Goal: Transaction & Acquisition: Download file/media

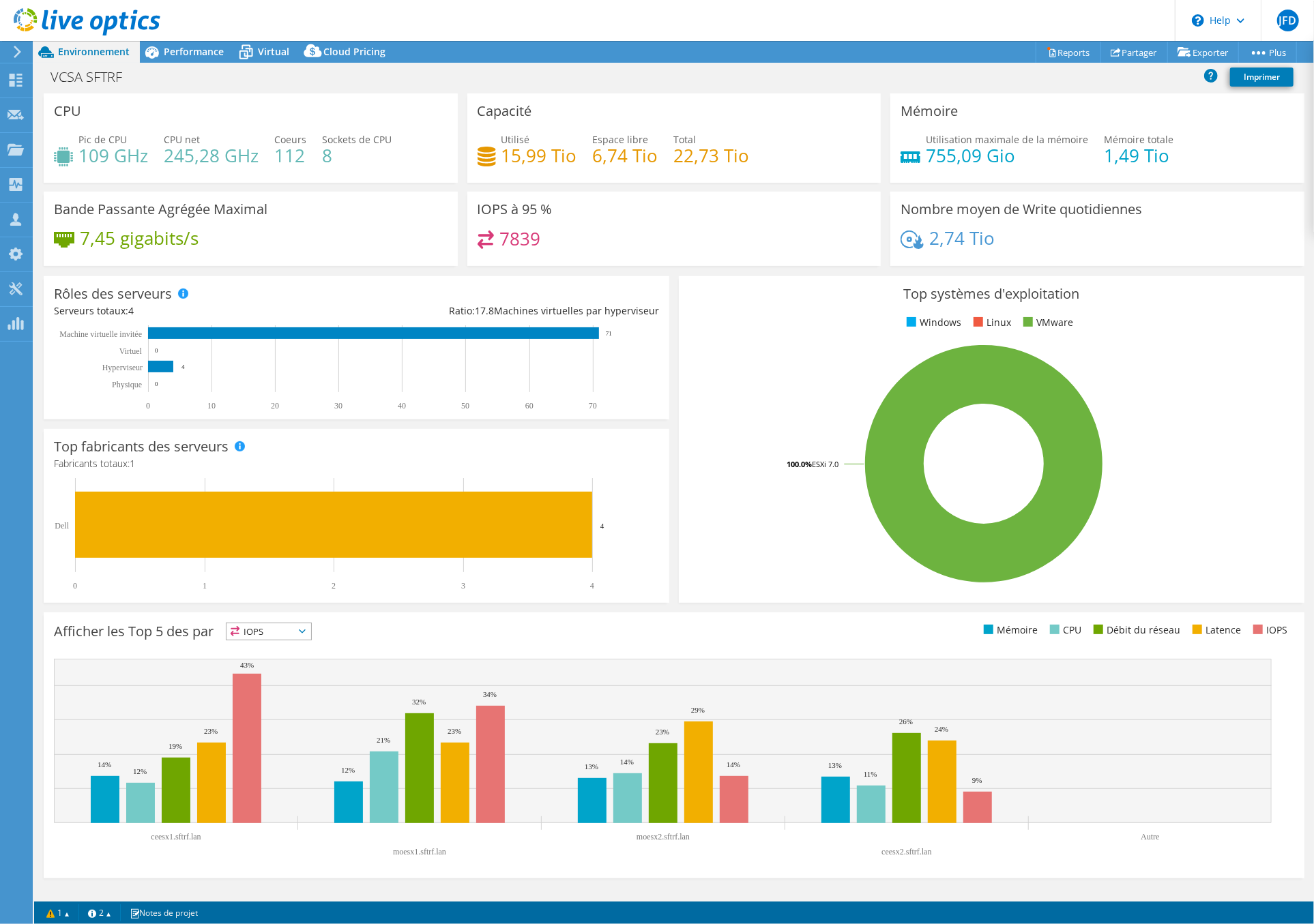
select select "USD"
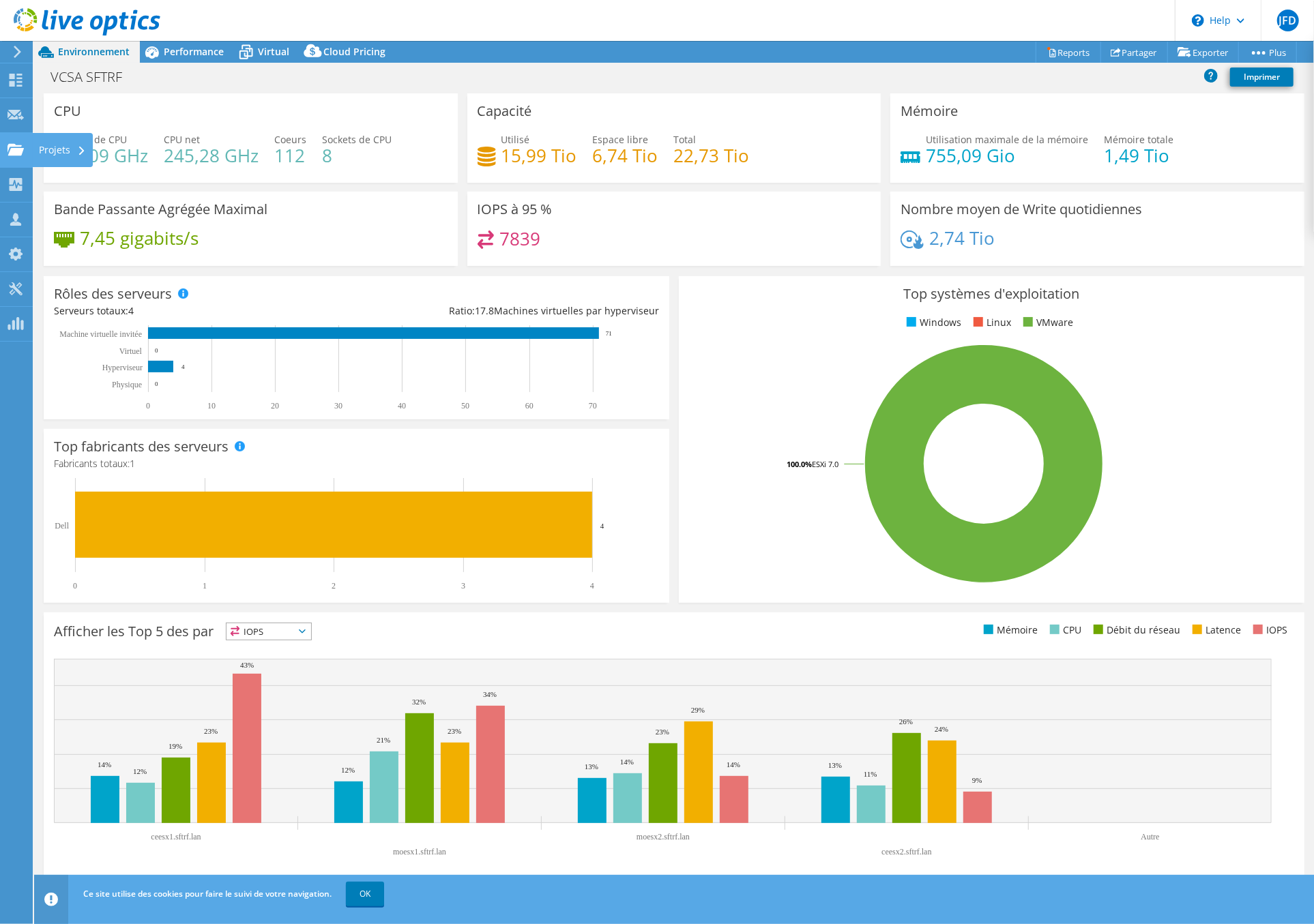
click at [16, 151] on use at bounding box center [15, 149] width 16 height 11
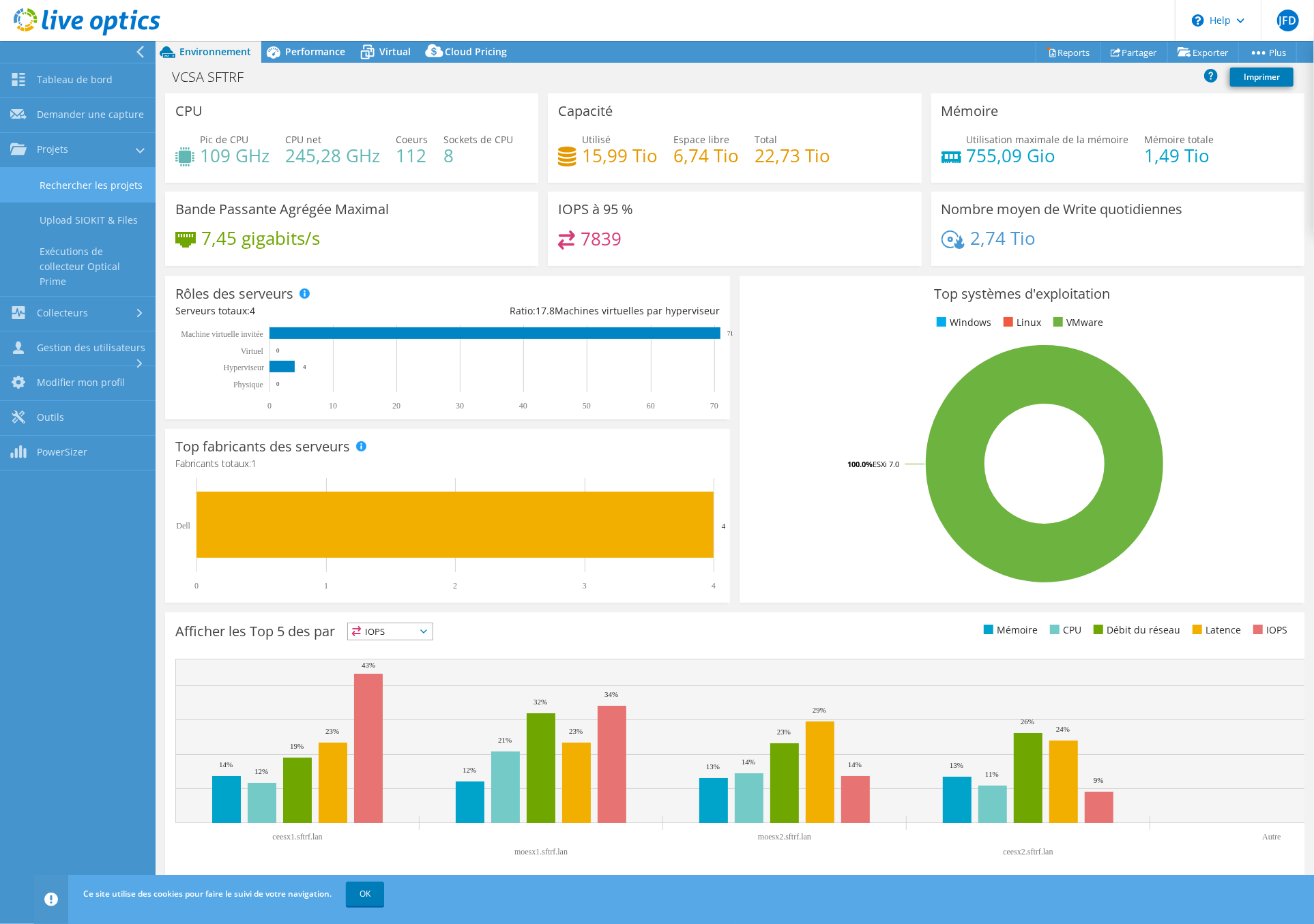
click at [67, 188] on link "Rechercher les projets" at bounding box center [78, 185] width 156 height 35
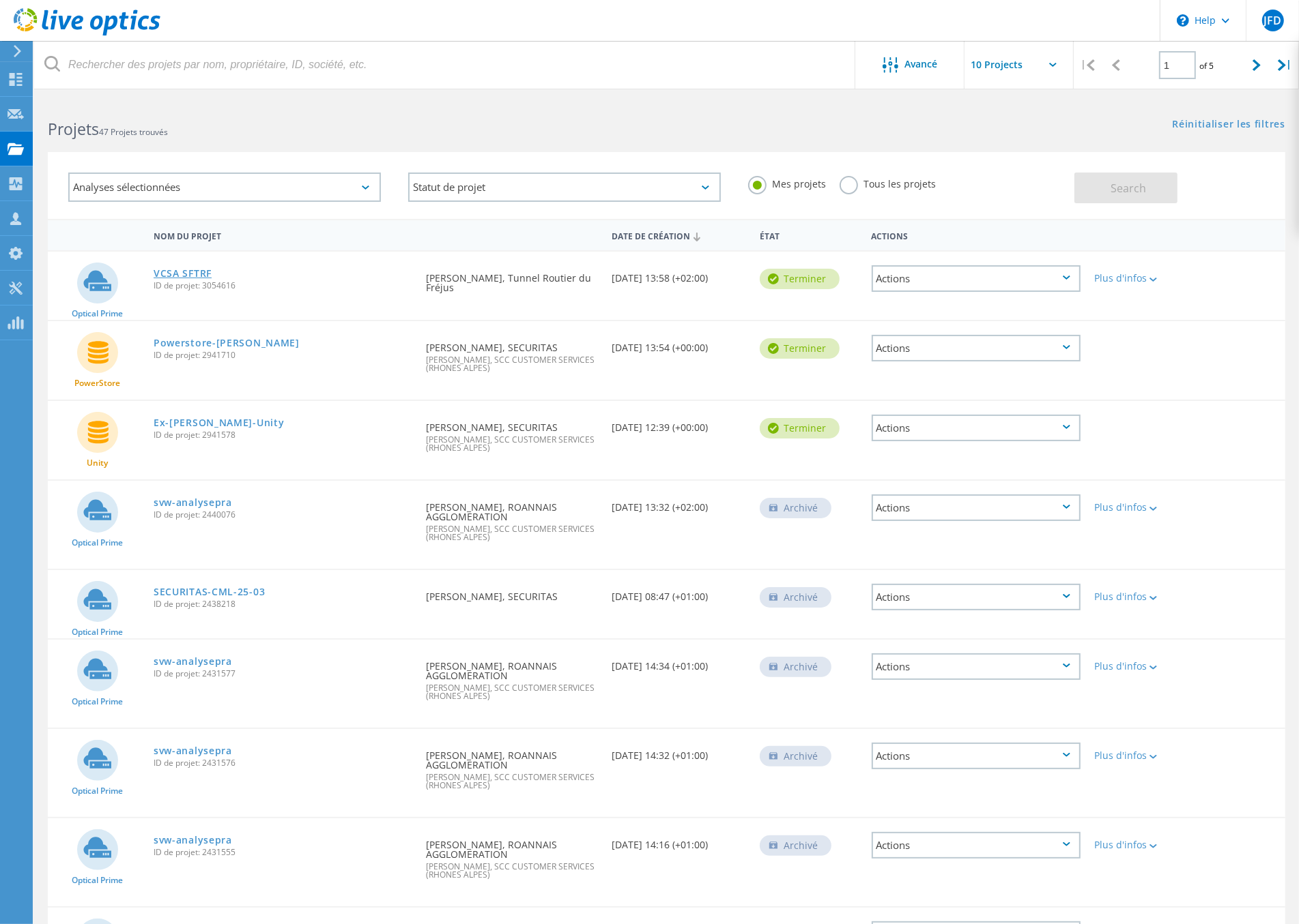
click at [201, 274] on link "VCSA SFTRF" at bounding box center [182, 274] width 58 height 10
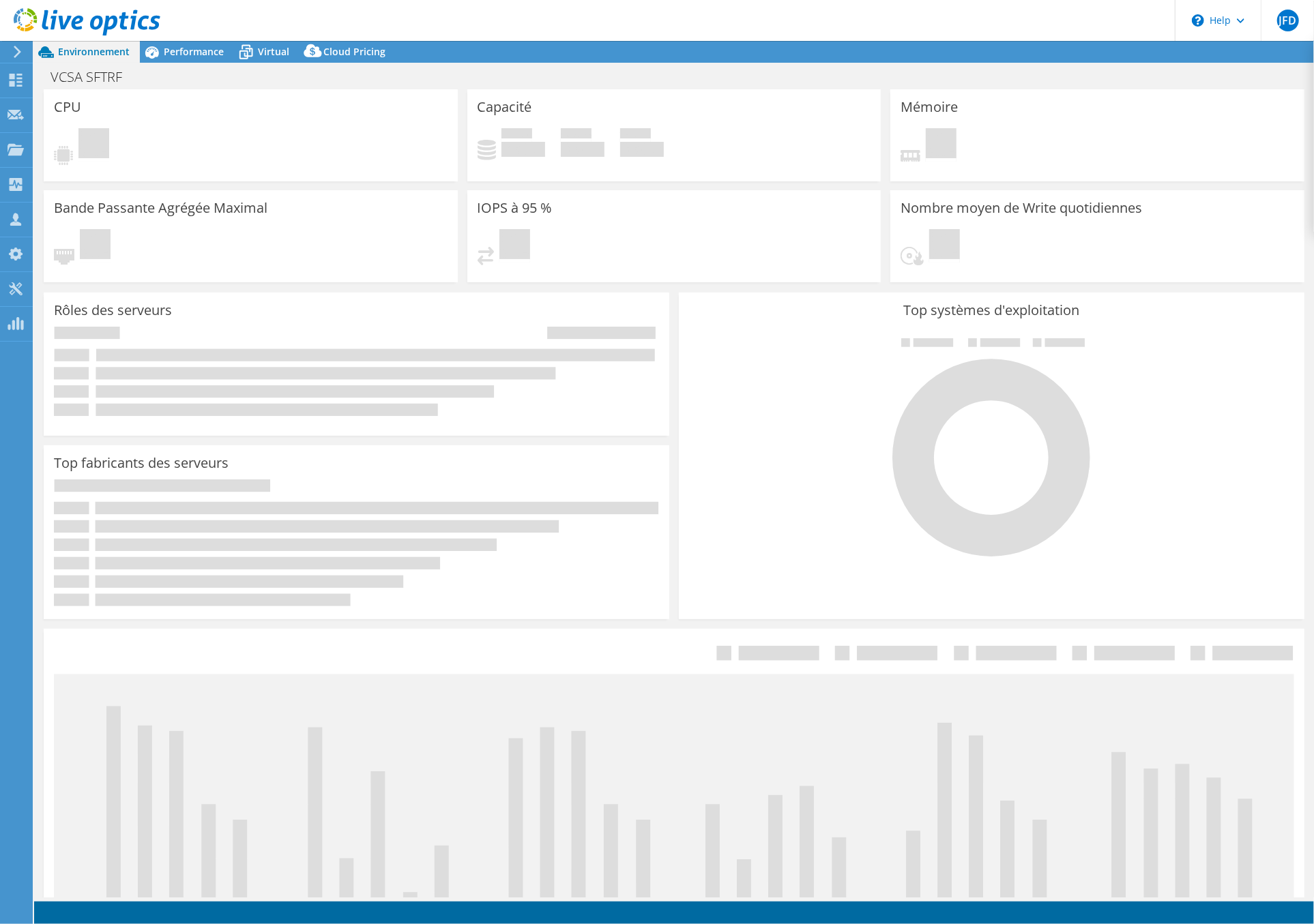
select select "USD"
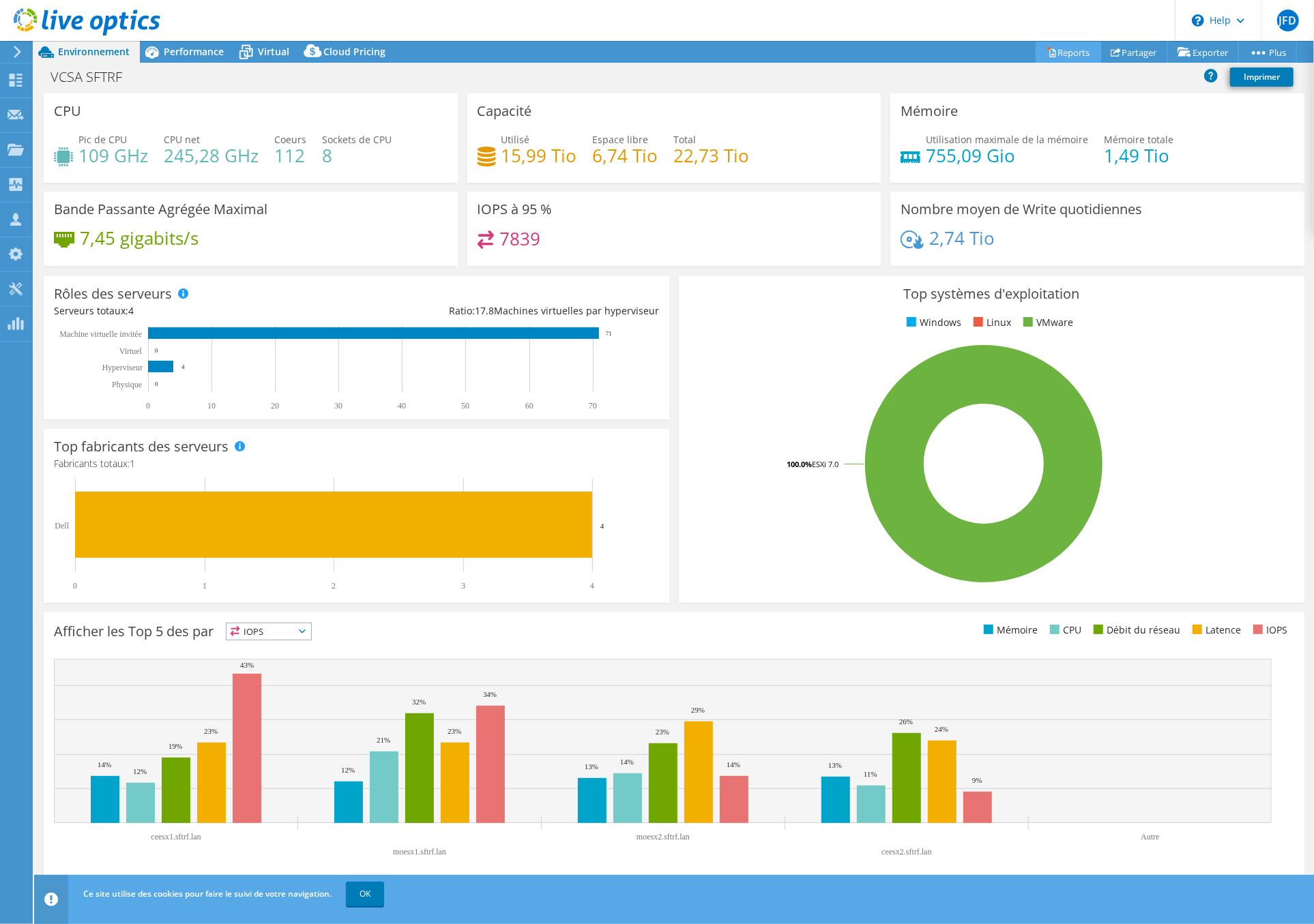
click at [1074, 48] on link "Reports" at bounding box center [1068, 52] width 66 height 21
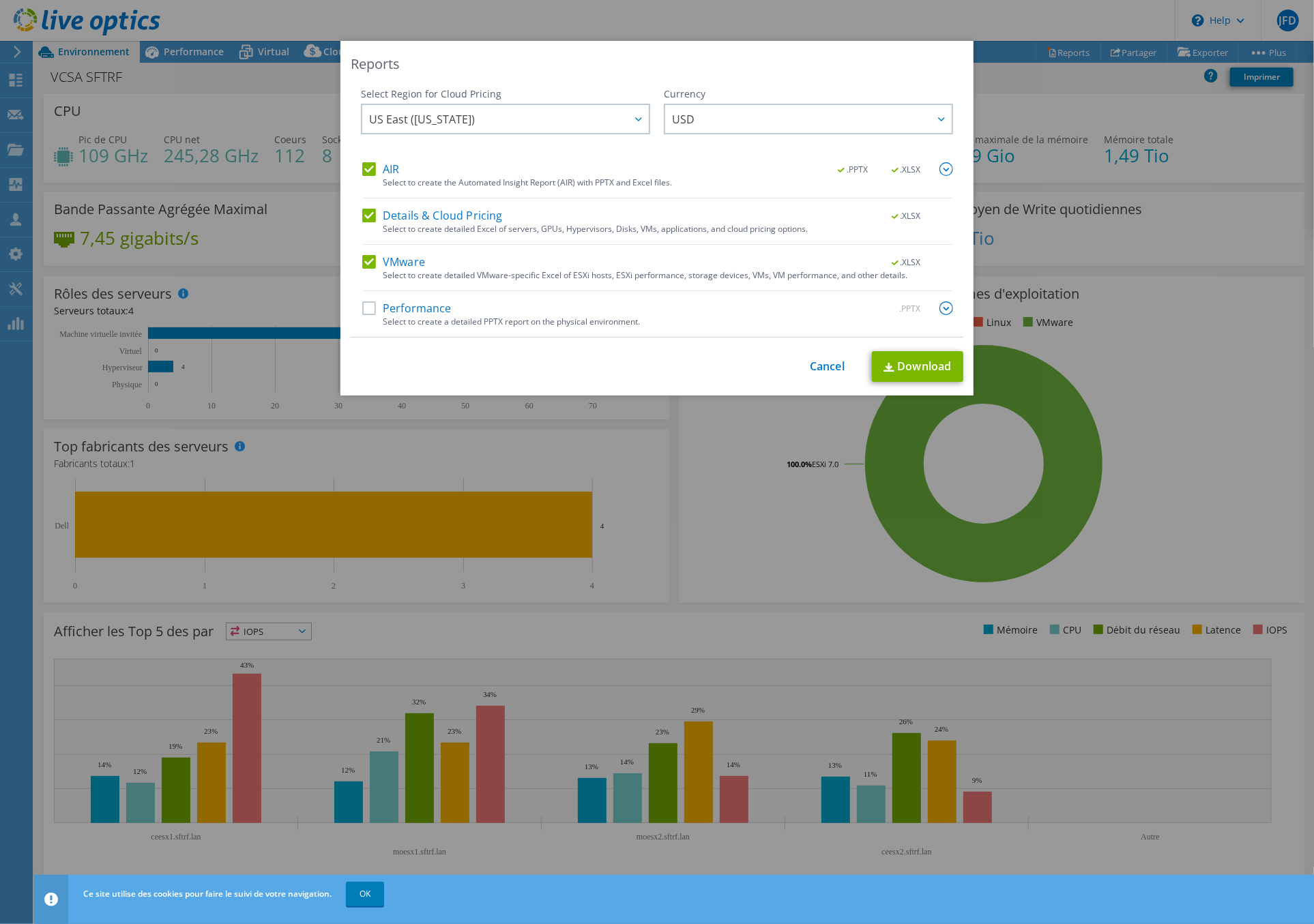
click at [362, 209] on label "Details & Cloud Pricing" at bounding box center [433, 216] width 141 height 13
click at [0, 0] on input "Details & Cloud Pricing" at bounding box center [0, 0] width 0 height 0
click at [362, 262] on label "VMware" at bounding box center [394, 261] width 63 height 13
click at [0, 0] on input "VMware" at bounding box center [0, 0] width 0 height 0
click at [362, 307] on label "Performance" at bounding box center [407, 308] width 89 height 13
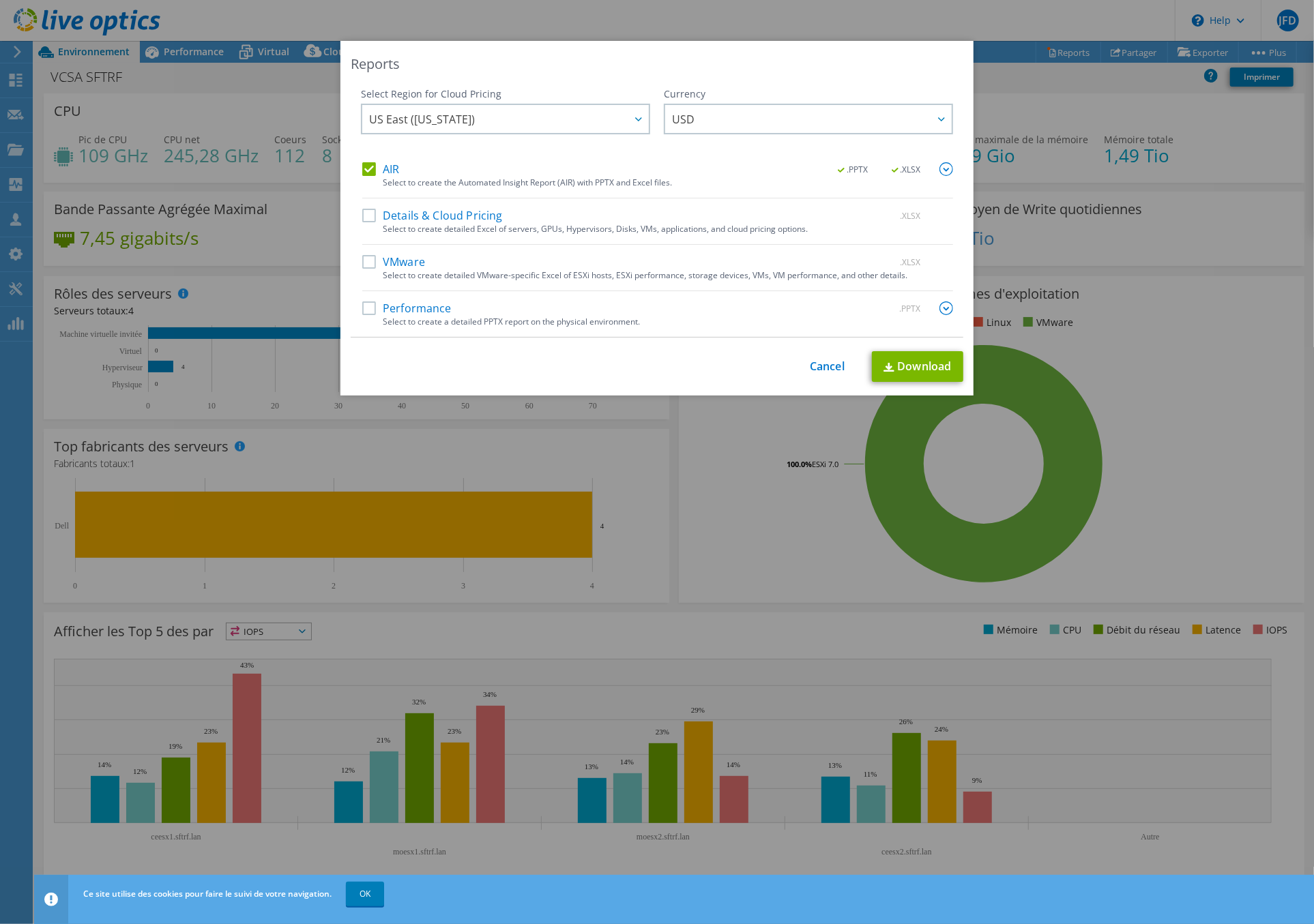
click at [0, 0] on input "Performance" at bounding box center [0, 0] width 0 height 0
drag, startPoint x: 934, startPoint y: 371, endPoint x: 907, endPoint y: 372, distance: 27.0
click at [934, 371] on link "Download" at bounding box center [918, 367] width 91 height 30
click at [810, 365] on link "Cancel" at bounding box center [827, 367] width 35 height 13
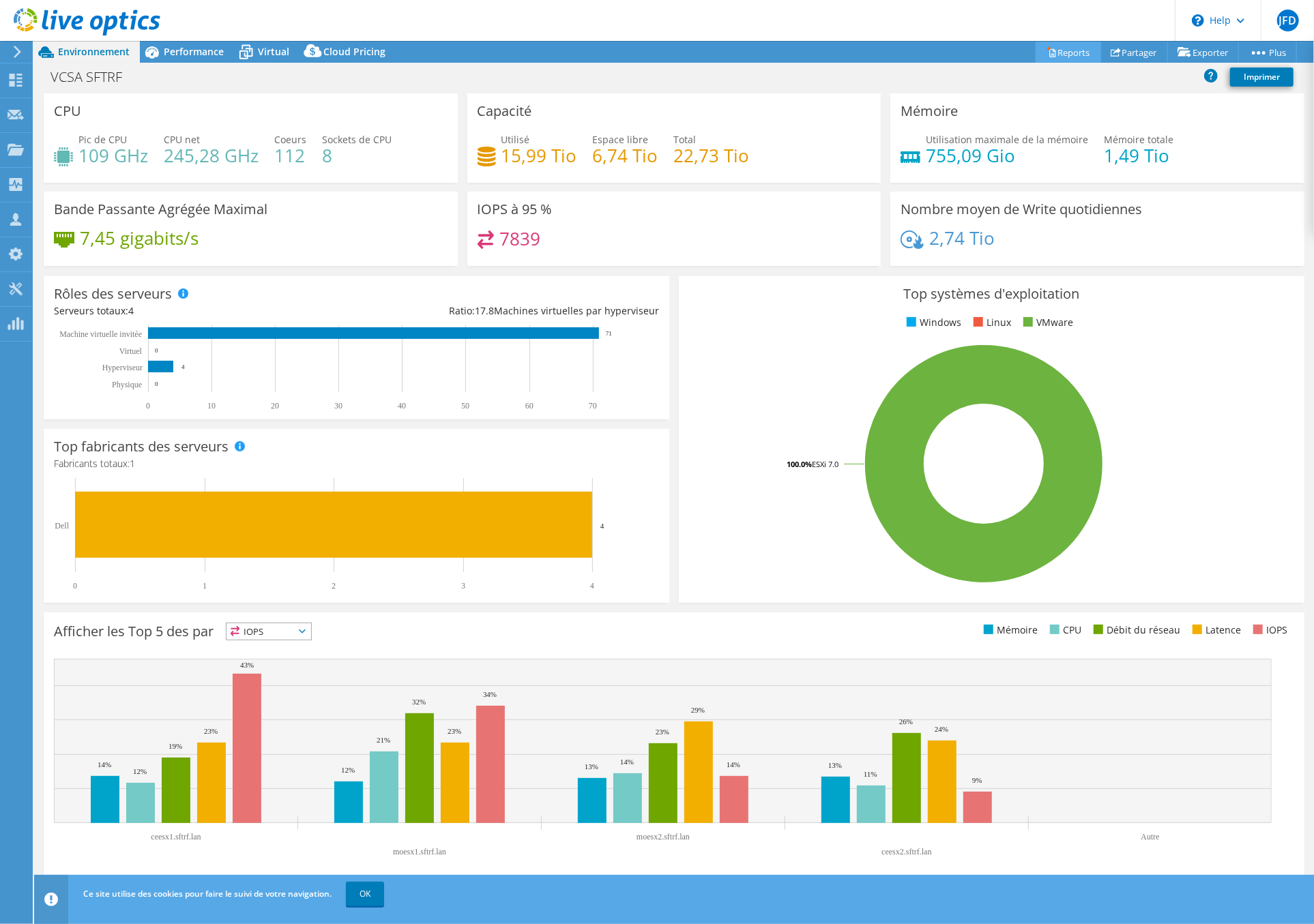
click at [1059, 48] on link "Reports" at bounding box center [1068, 52] width 66 height 21
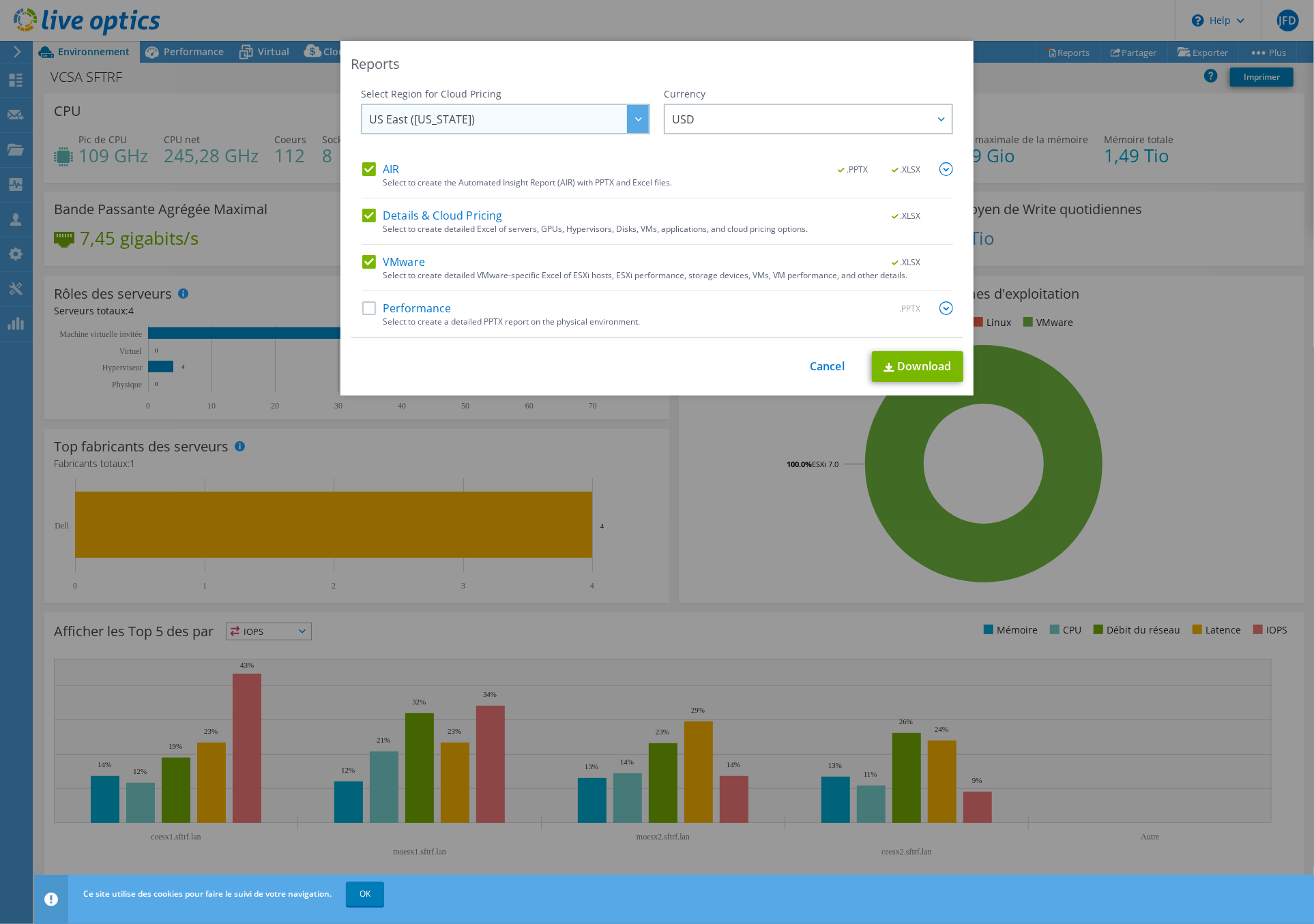
click at [593, 119] on span "US East ([US_STATE])" at bounding box center [509, 119] width 280 height 28
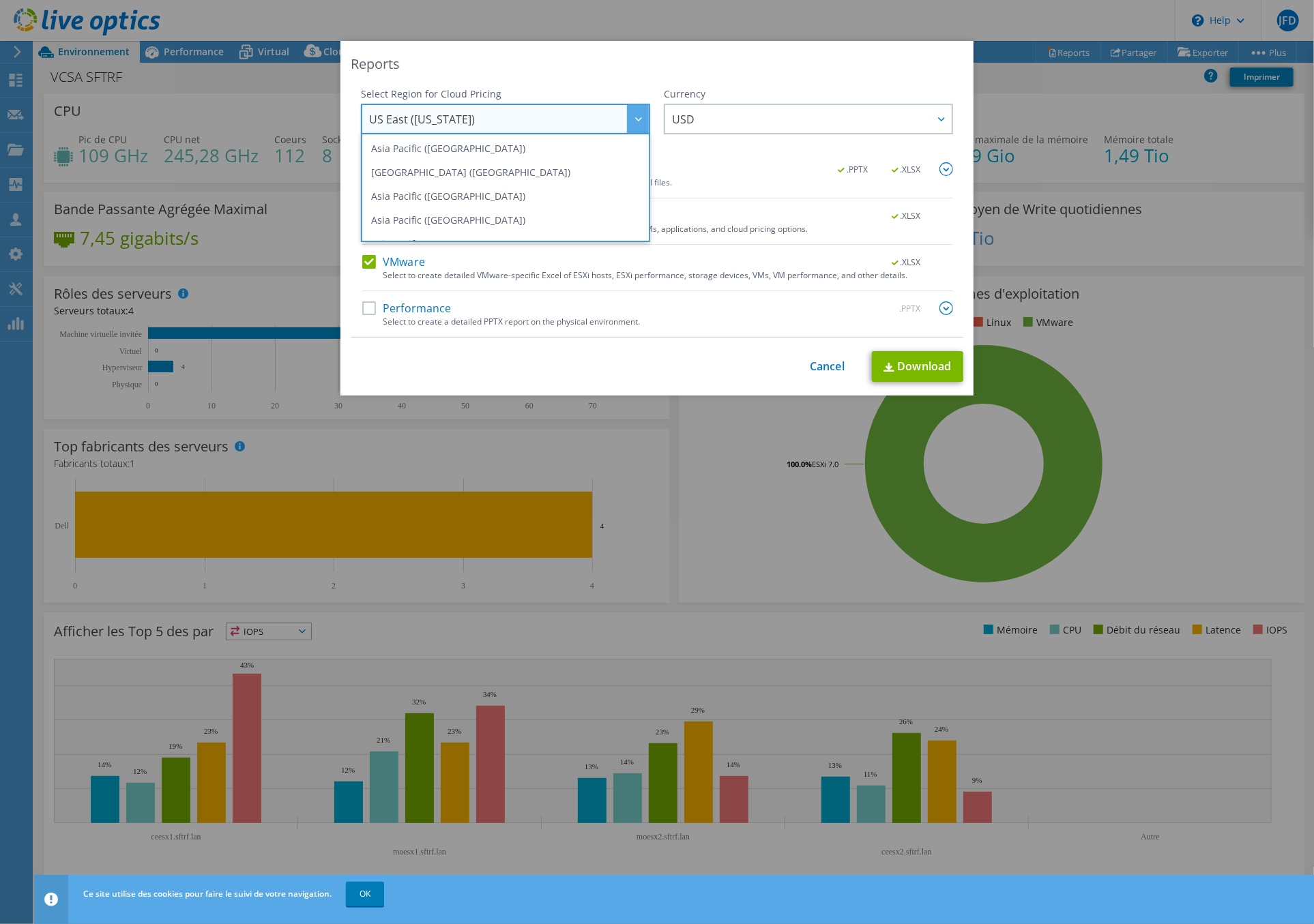
scroll to position [184, 0]
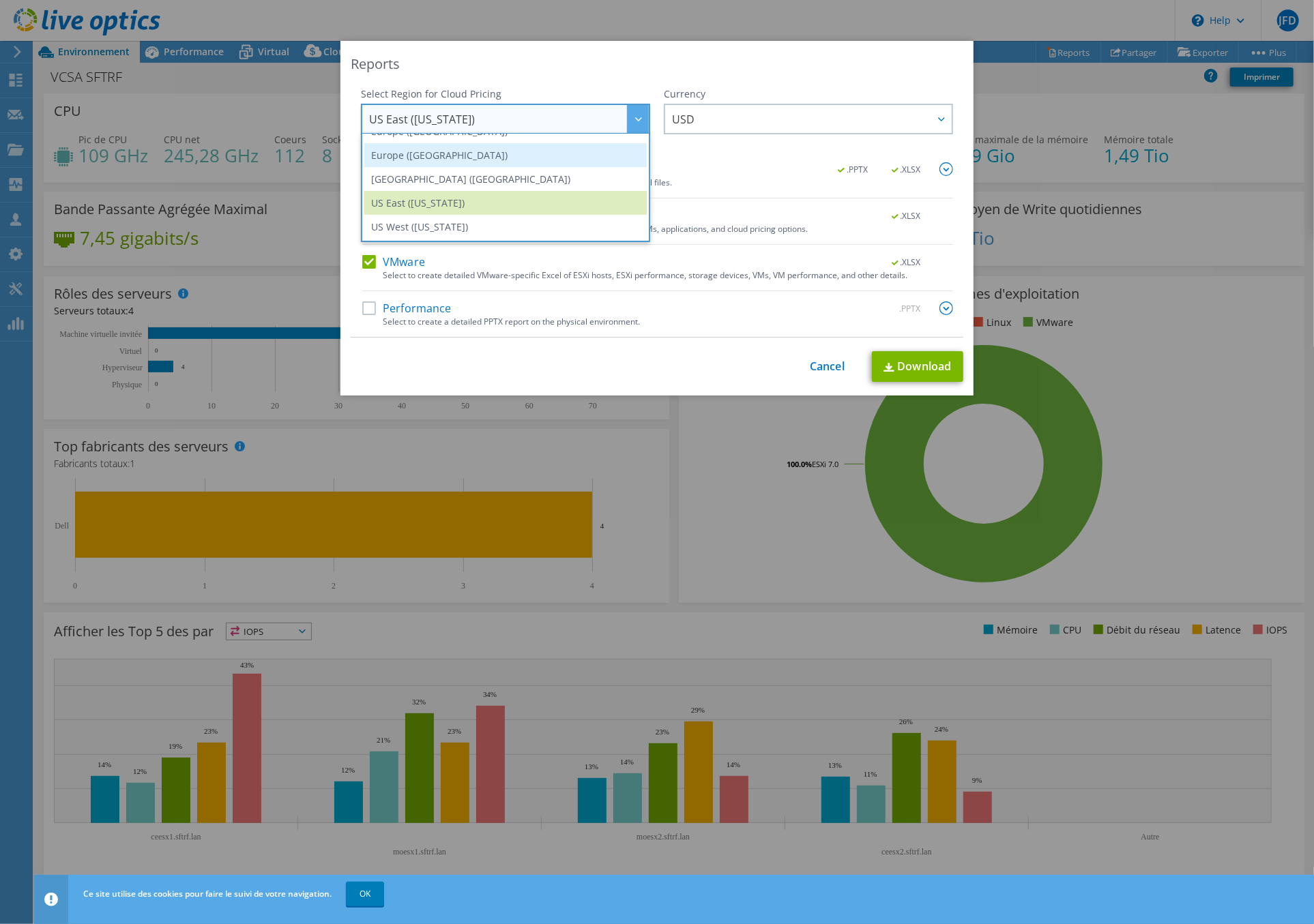
click at [482, 145] on li "Europe ([GEOGRAPHIC_DATA])" at bounding box center [505, 155] width 282 height 24
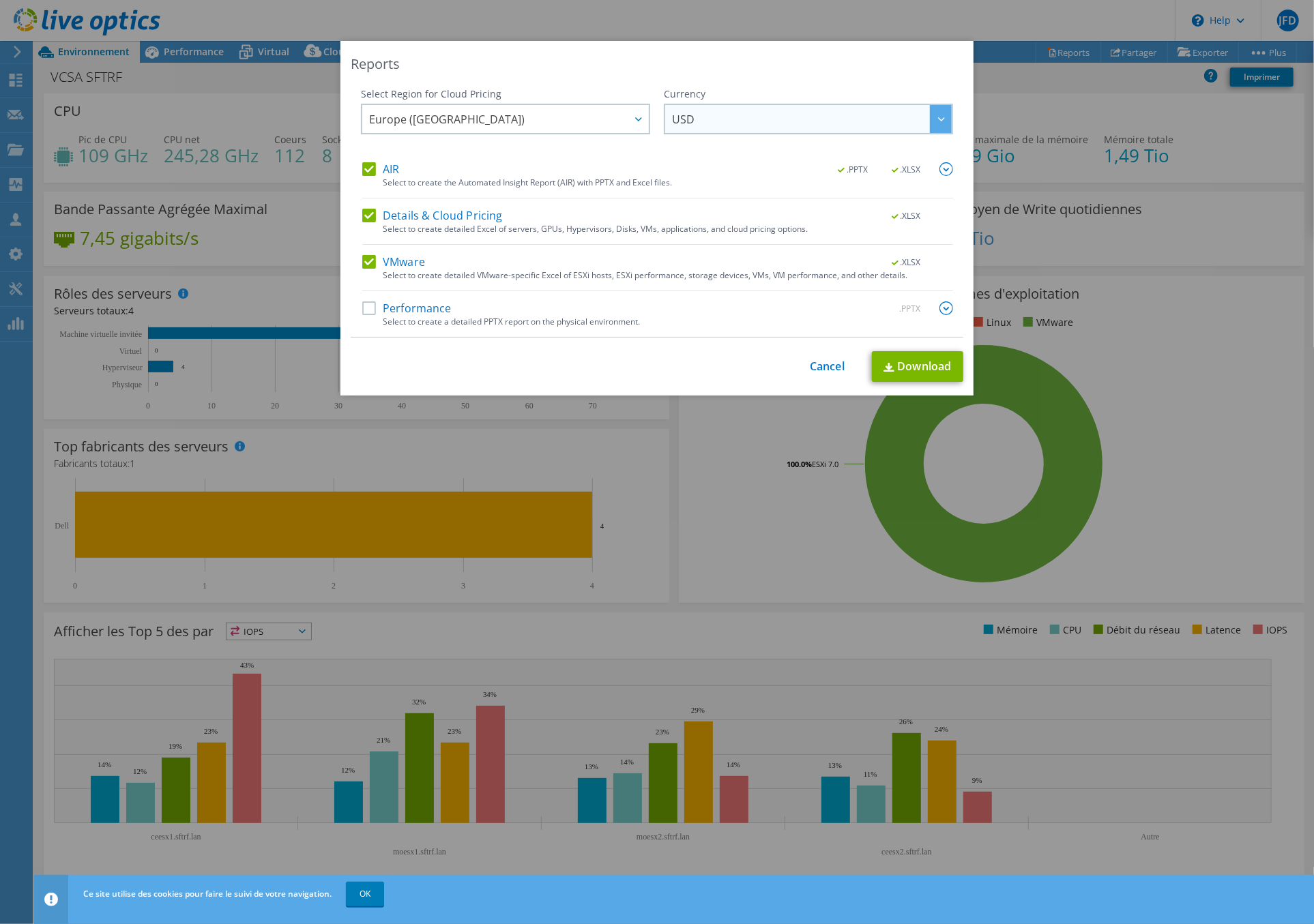
click at [695, 117] on span "USD" at bounding box center [812, 119] width 280 height 28
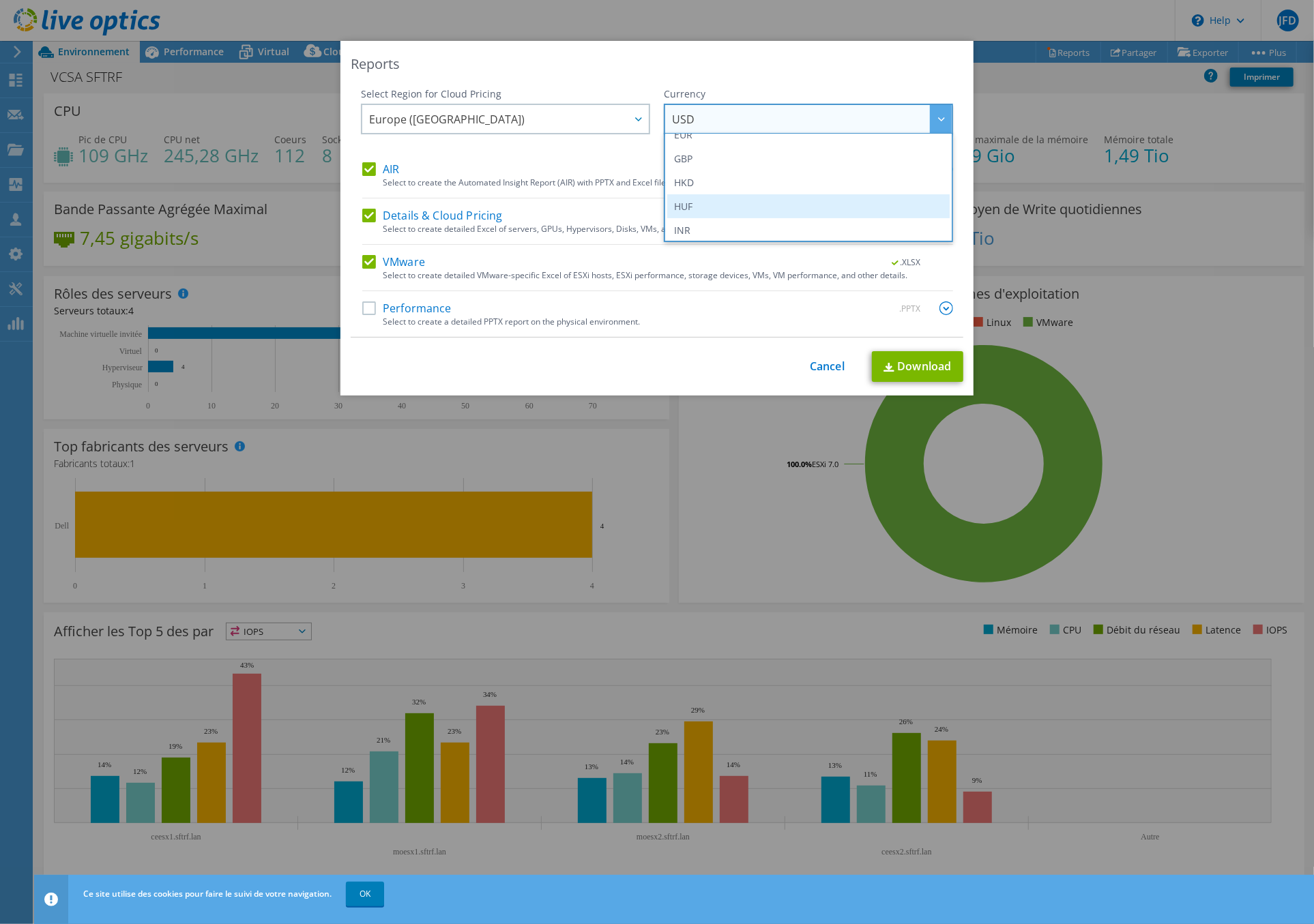
scroll to position [102, 0]
click at [692, 229] on li "EUR" at bounding box center [808, 238] width 282 height 24
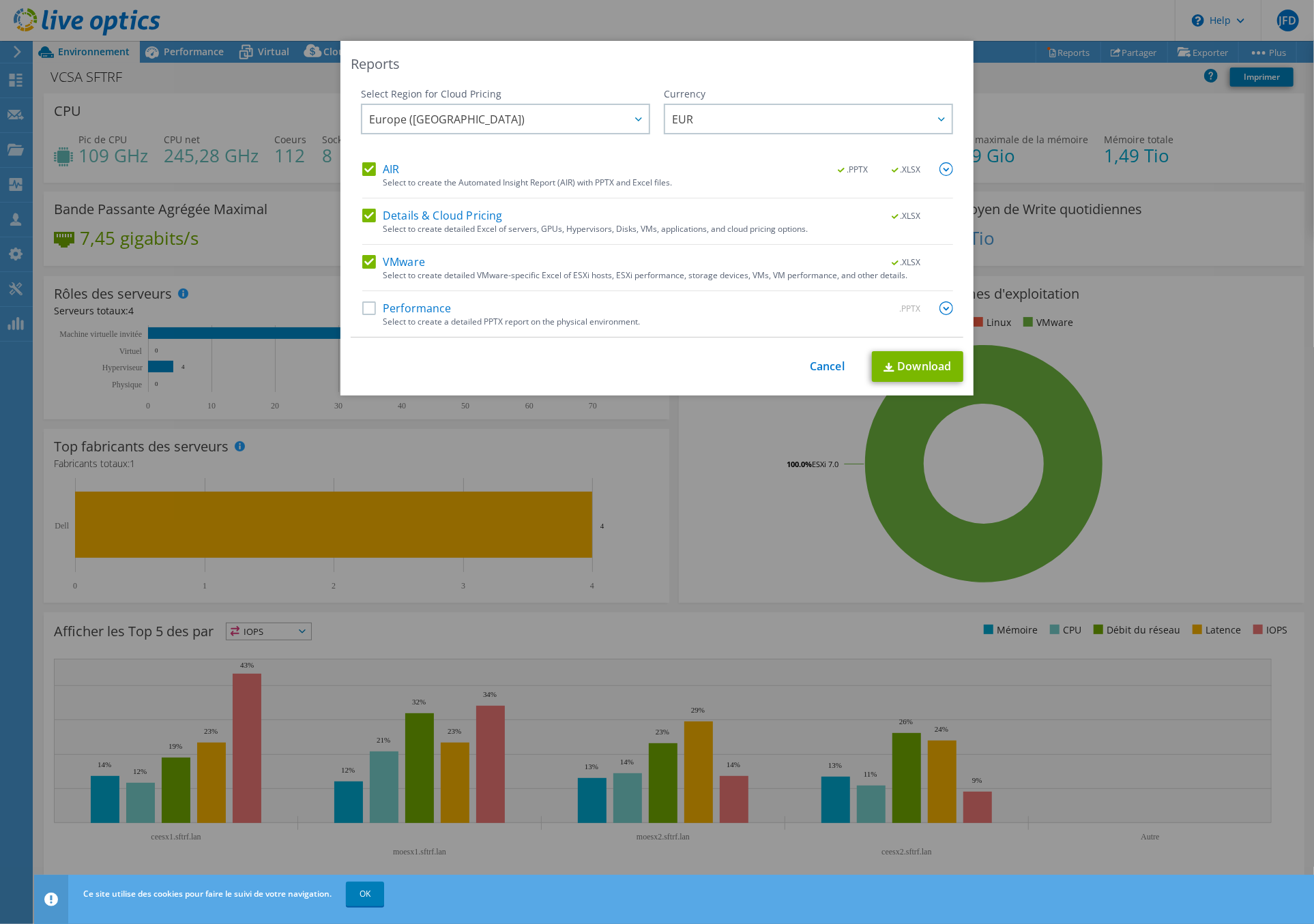
click at [364, 310] on label "Performance" at bounding box center [407, 308] width 89 height 13
click at [0, 0] on input "Performance" at bounding box center [0, 0] width 0 height 0
click at [362, 254] on div "AIR .PPTX .XLSX Select to create the Automated Insight Report (AIR) with PPTX a…" at bounding box center [657, 250] width 590 height 175
click at [365, 212] on label "Details & Cloud Pricing" at bounding box center [433, 216] width 141 height 13
click at [0, 0] on input "Details & Cloud Pricing" at bounding box center [0, 0] width 0 height 0
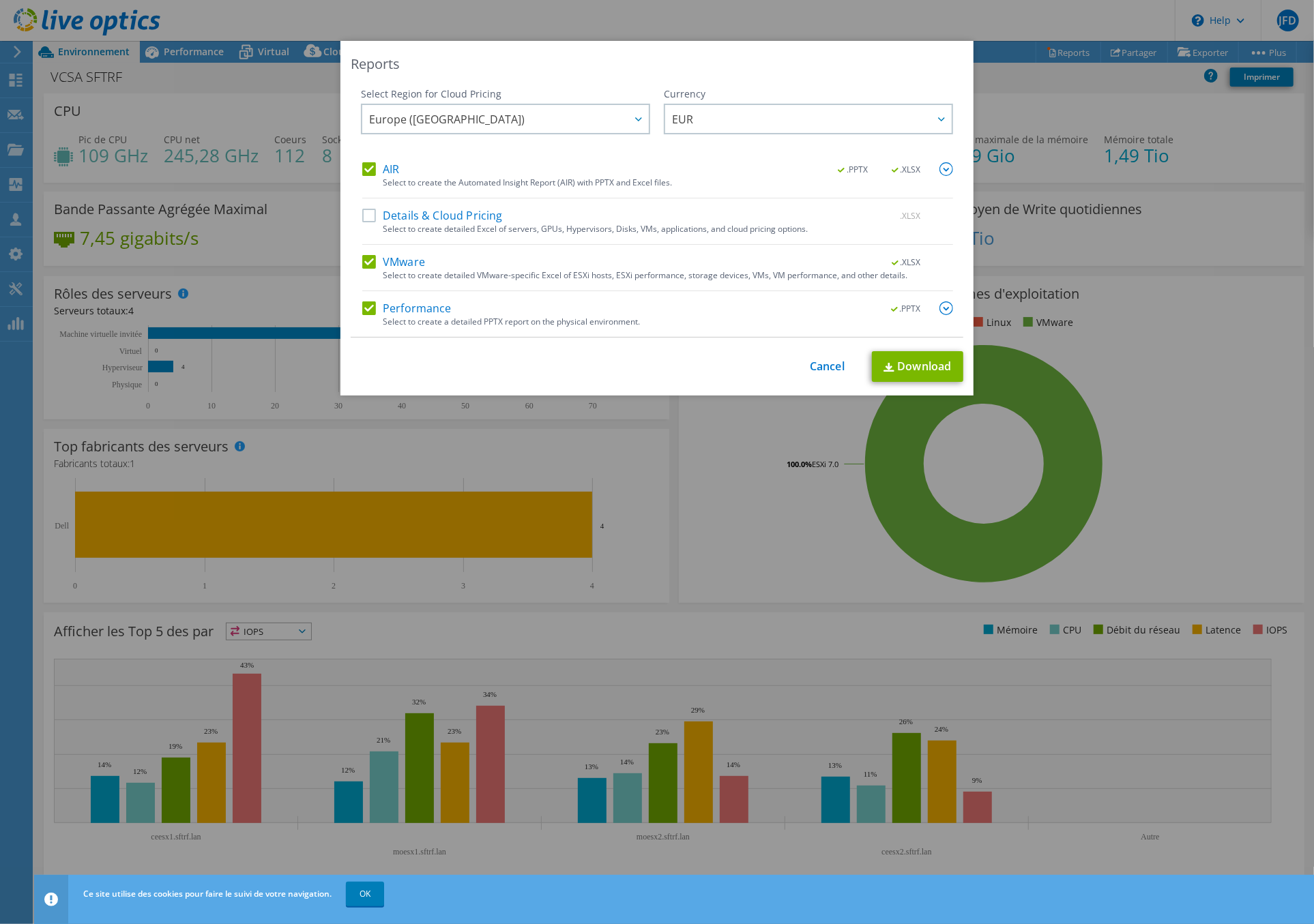
click at [366, 262] on label "VMware" at bounding box center [394, 261] width 63 height 13
click at [0, 0] on input "VMware" at bounding box center [0, 0] width 0 height 0
click at [919, 361] on link "Download" at bounding box center [918, 367] width 91 height 30
drag, startPoint x: 1054, startPoint y: 254, endPoint x: 1048, endPoint y: 262, distance: 10.0
click at [1054, 254] on div "Reports Select Region for Cloud Pricing Asia Pacific ([GEOGRAPHIC_DATA]) [GEOGR…" at bounding box center [657, 462] width 1314 height 842
